Goal: Task Accomplishment & Management: Use online tool/utility

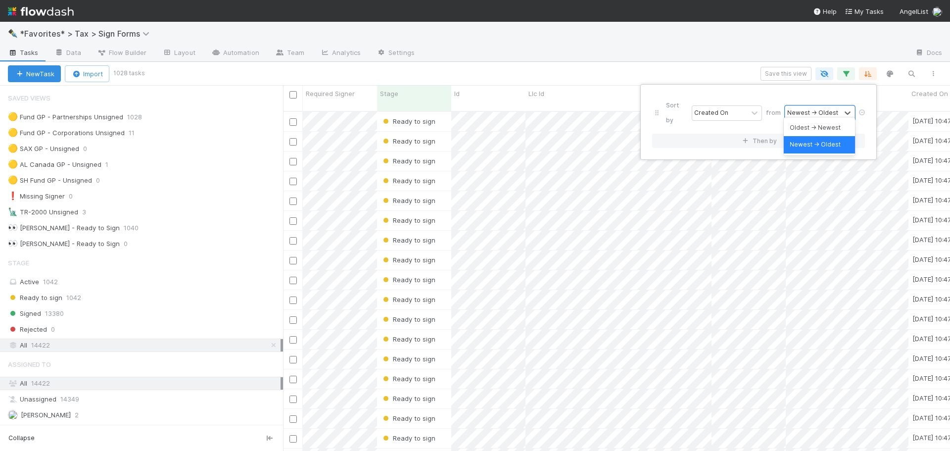
scroll to position [340, 660]
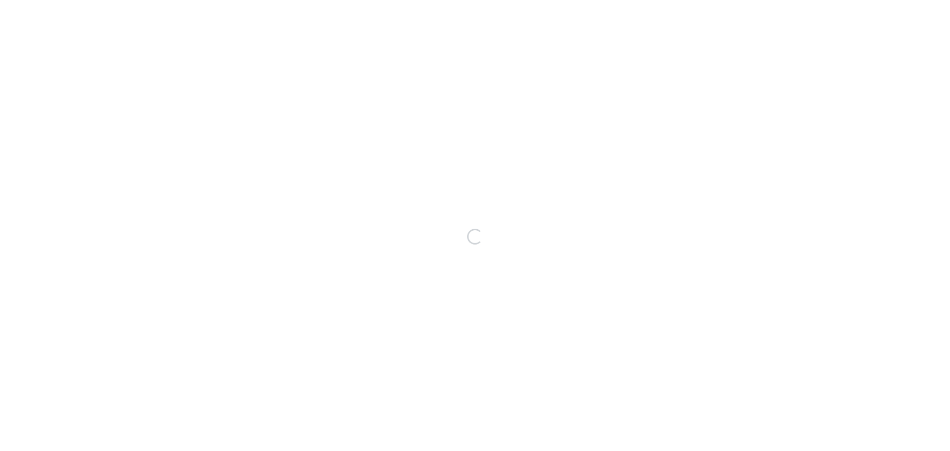
click at [696, 46] on div "Loading..." at bounding box center [475, 236] width 950 height 429
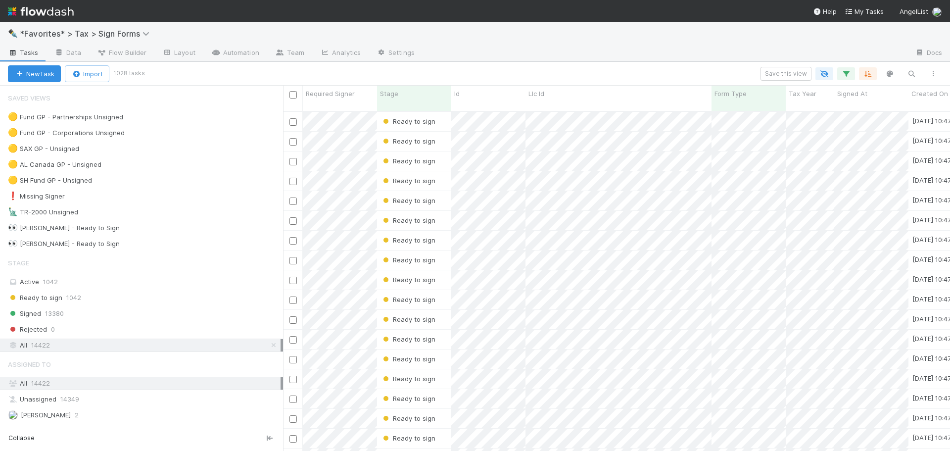
scroll to position [340, 660]
click at [696, 46] on div at bounding box center [665, 54] width 484 height 16
click at [647, 40] on div "✒️ *Favorites* > Tax > Sign Forms" at bounding box center [475, 34] width 950 height 24
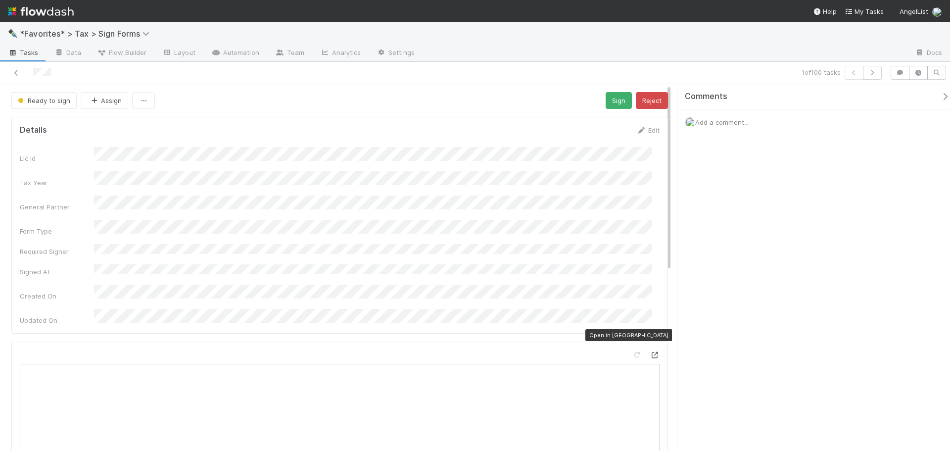
click at [652, 352] on icon at bounding box center [655, 355] width 10 height 6
click at [15, 73] on icon at bounding box center [16, 73] width 10 height 6
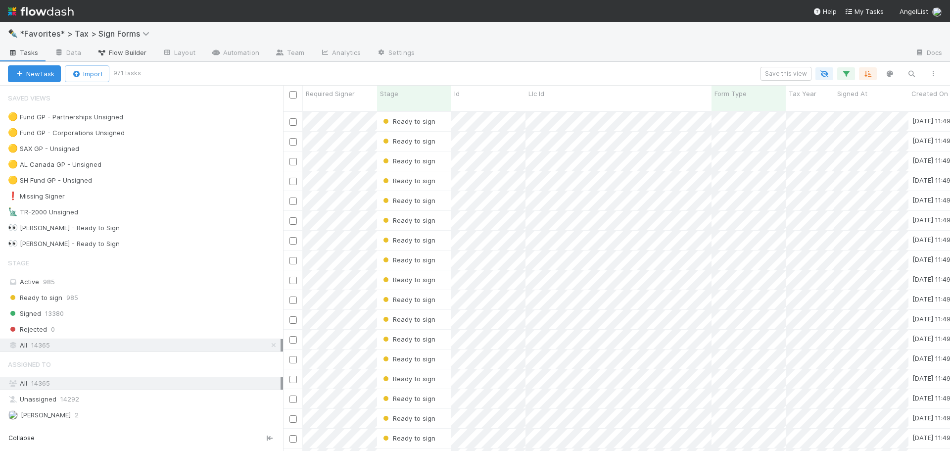
scroll to position [340, 660]
click at [512, 57] on div at bounding box center [665, 54] width 484 height 16
